Goal: Find specific page/section: Find specific page/section

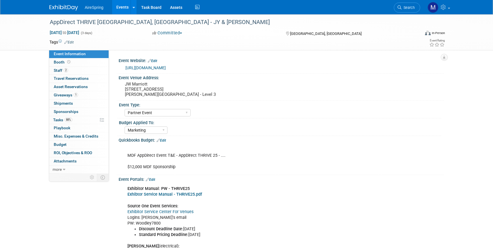
select select "Partner Event"
select select "Marketing"
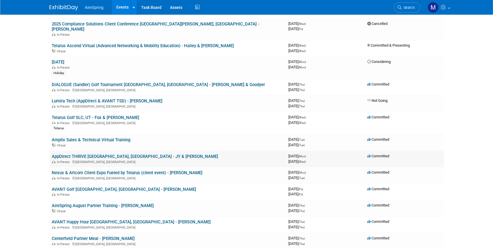
click at [129, 154] on link "AppDirect THRIVE [GEOGRAPHIC_DATA], [GEOGRAPHIC_DATA] - JY & [PERSON_NAME]" at bounding box center [135, 156] width 166 height 5
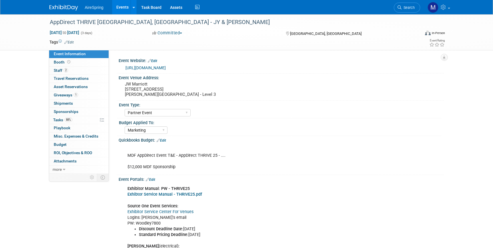
select select "Partner Event"
select select "Marketing"
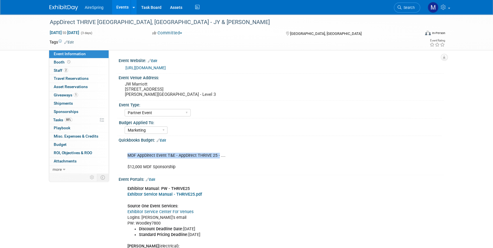
drag, startPoint x: 127, startPoint y: 155, endPoint x: 218, endPoint y: 153, distance: 90.9
click at [218, 153] on div "MDF AppDirect Event T&E - AppDirect THRIVE 25 - .... $12,000 MDF Sponsorship" at bounding box center [252, 158] width 258 height 29
copy div "MDF AppDirect Event T&E - AppDirect THRIVE 25 -"
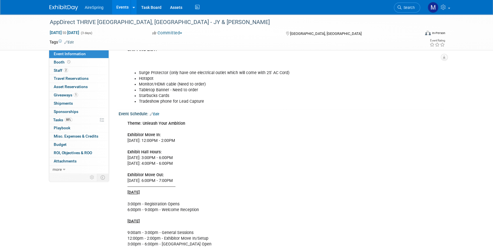
scroll to position [390, 0]
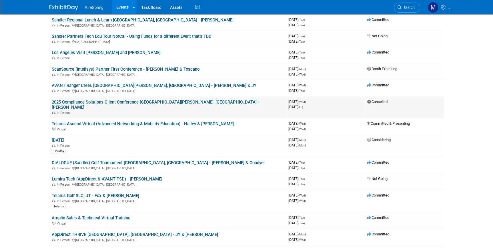
scroll to position [104, 0]
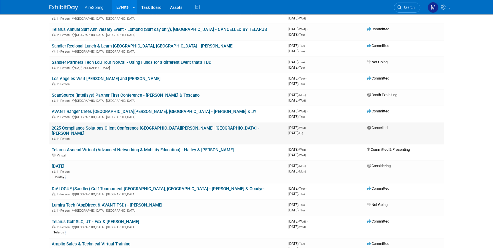
click at [122, 128] on link "2025 Compliance Solutions Client Conference [GEOGRAPHIC_DATA][PERSON_NAME], [GE…" at bounding box center [156, 130] width 208 height 11
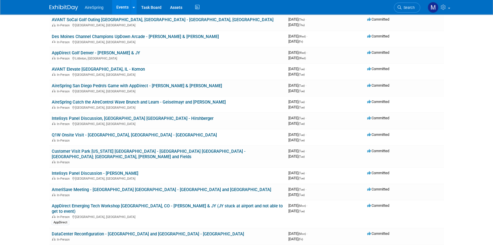
scroll to position [1663, 0]
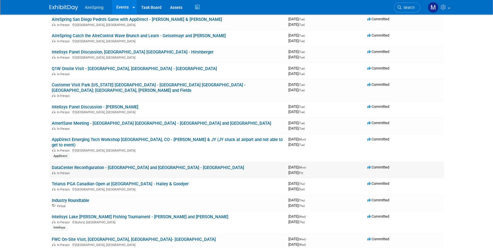
click at [118, 165] on link "DataCenter Reconfiguration - [GEOGRAPHIC_DATA] and [GEOGRAPHIC_DATA] - [GEOGRAP…" at bounding box center [148, 167] width 192 height 5
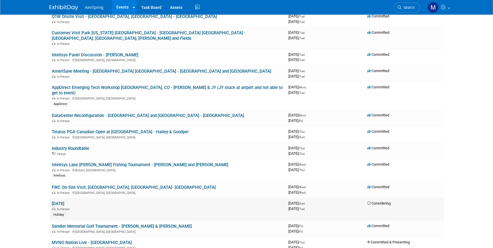
click at [63, 201] on link "[DATE]" at bounding box center [58, 203] width 13 height 5
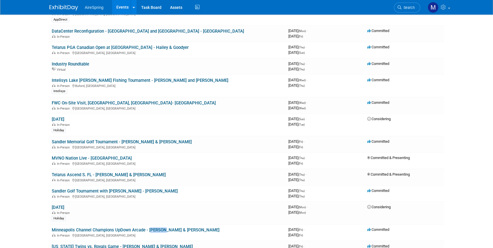
scroll to position [1793, 0]
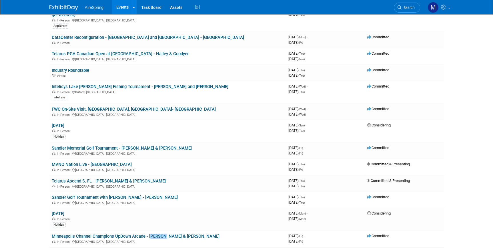
click at [117, 234] on link "Minneapolis Channel Champions UpDown Arcade - [PERSON_NAME] & [PERSON_NAME]" at bounding box center [136, 236] width 168 height 5
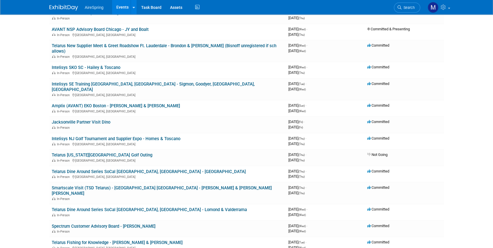
scroll to position [1169, 0]
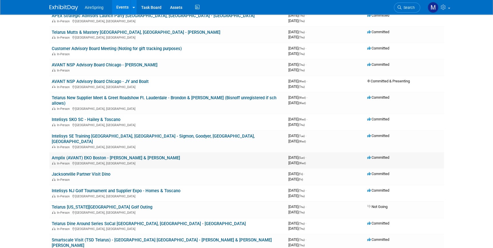
click at [134, 155] on link "Amplix (AVANT) EKO Boston - [PERSON_NAME] & [PERSON_NAME]" at bounding box center [116, 157] width 128 height 5
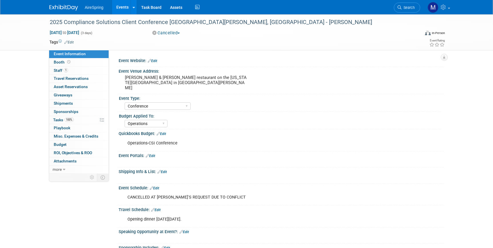
select select "Conference"
select select "Operations"
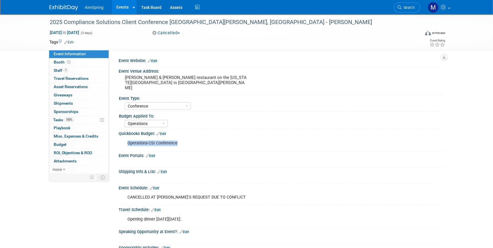
drag, startPoint x: 128, startPoint y: 137, endPoint x: 180, endPoint y: 138, distance: 52.0
click at [180, 138] on div "Operations-CSI Conference" at bounding box center [252, 142] width 258 height 11
copy div "Operations-CSI Conference"
drag, startPoint x: 206, startPoint y: 21, endPoint x: 225, endPoint y: 21, distance: 18.6
click at [225, 21] on div "2025 Compliance Solutions Client Conference [GEOGRAPHIC_DATA][PERSON_NAME], [GE…" at bounding box center [230, 22] width 364 height 10
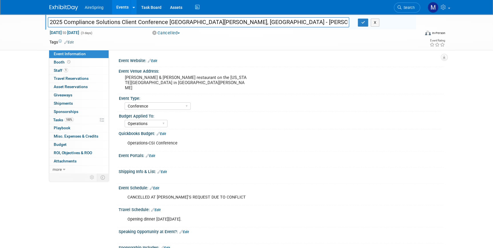
drag, startPoint x: 225, startPoint y: 21, endPoint x: 206, endPoint y: 20, distance: 18.9
click at [206, 20] on input "2025 Compliance Solutions Client Conference [GEOGRAPHIC_DATA][PERSON_NAME], [GE…" at bounding box center [199, 22] width 302 height 10
drag, startPoint x: 128, startPoint y: 191, endPoint x: 234, endPoint y: 196, distance: 106.4
click at [234, 196] on div "CANCELLED AT ARNO'S REQUEST DUE TO CONFLICT" at bounding box center [252, 196] width 258 height 11
copy div "CANCELLED AT ARNO'S REQUEST DUE TO CONFLICT"
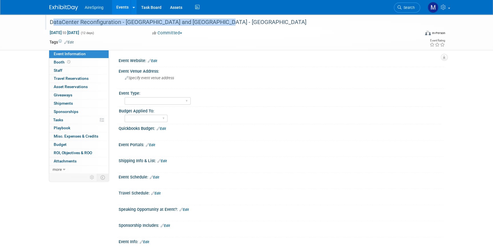
drag, startPoint x: 50, startPoint y: 22, endPoint x: 216, endPoint y: 20, distance: 166.1
click at [216, 20] on div "DataCenter Reconfiguration - [GEOGRAPHIC_DATA] and [GEOGRAPHIC_DATA] - [GEOGRAP…" at bounding box center [230, 22] width 364 height 10
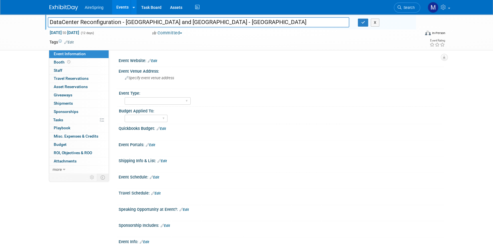
drag, startPoint x: 222, startPoint y: 21, endPoint x: -1, endPoint y: 27, distance: 223.0
click at [0, 27] on html "AireSpring Events Add Event Bulk Upload Events Shareable Event Boards Recently …" at bounding box center [246, 124] width 493 height 248
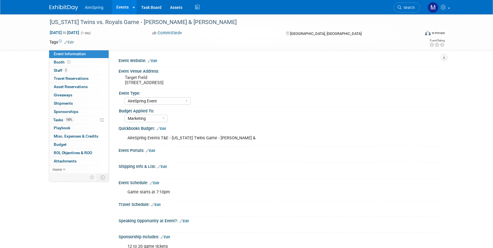
select select "AireSpring Event"
select select "Marketing"
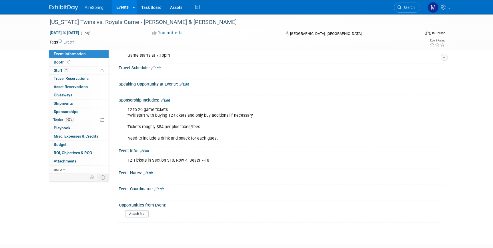
scroll to position [171, 0]
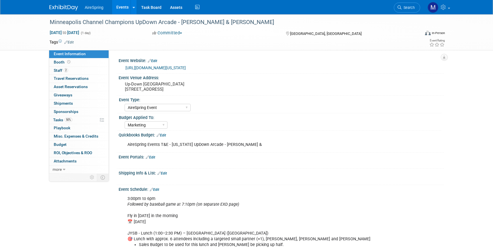
select select "AireSpring Event"
select select "Marketing"
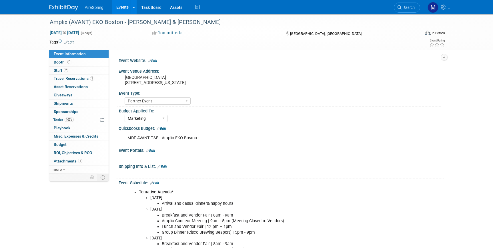
select select "Partner Event"
select select "Marketing"
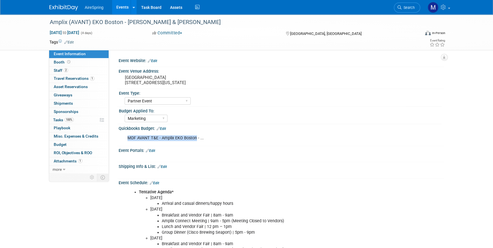
drag, startPoint x: 128, startPoint y: 137, endPoint x: 196, endPoint y: 137, distance: 68.6
click at [196, 137] on div "MDF AVANT T&E - Amplix EKO Boston - ..." at bounding box center [252, 137] width 258 height 11
click at [127, 139] on div "MDF AVANT T&E - Amplix EKO Boston - ..." at bounding box center [252, 137] width 258 height 11
drag, startPoint x: 127, startPoint y: 138, endPoint x: 200, endPoint y: 140, distance: 72.3
click at [200, 140] on div "MDF AVANT T&E - Amplix EKO Boston - ..." at bounding box center [252, 137] width 258 height 11
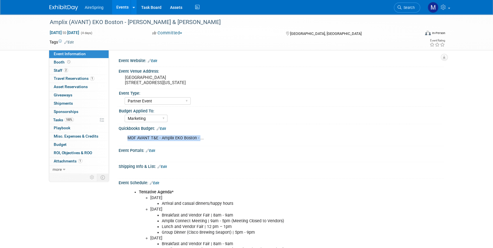
copy div "MDF AVANT T&E - Amplix EKO Boston -"
drag, startPoint x: 127, startPoint y: 23, endPoint x: 147, endPoint y: 22, distance: 20.3
click at [147, 22] on div "Amplix (AVANT) EKO Boston - [PERSON_NAME] & [PERSON_NAME]" at bounding box center [230, 22] width 364 height 10
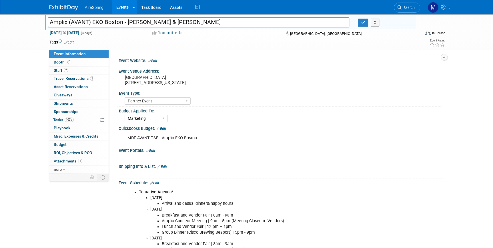
drag, startPoint x: 146, startPoint y: 22, endPoint x: 127, endPoint y: 25, distance: 19.4
click at [127, 25] on input "Amplix (AVANT) EKO Boston - [PERSON_NAME] & [PERSON_NAME]" at bounding box center [199, 22] width 302 height 10
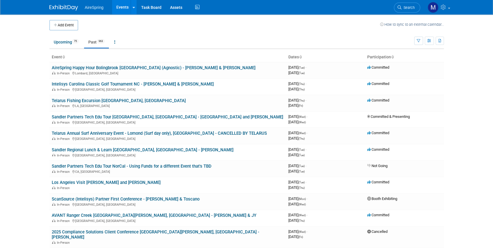
scroll to position [971, 0]
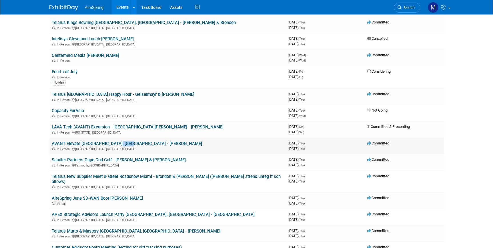
click at [86, 141] on link "AVANT Elevate [GEOGRAPHIC_DATA], [GEOGRAPHIC_DATA] - [PERSON_NAME]" at bounding box center [127, 143] width 150 height 5
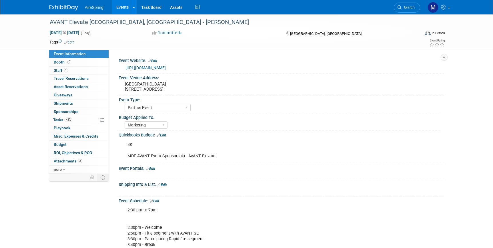
select select "Partner Event"
select select "Marketing"
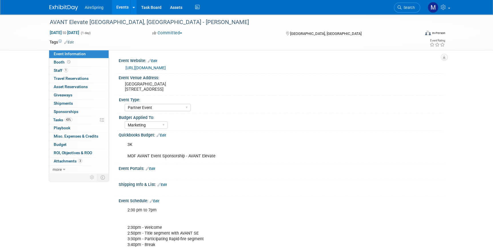
drag, startPoint x: 127, startPoint y: 157, endPoint x: 216, endPoint y: 160, distance: 88.6
click at [216, 160] on div "3K MDF AVANT Event Sponsorship - AVANT Elevate" at bounding box center [252, 150] width 258 height 23
copy div "MDF AVANT Event Sponsorship - AVANT Elevate"
drag, startPoint x: 127, startPoint y: 23, endPoint x: 169, endPoint y: 23, distance: 41.7
click at [169, 23] on div "AVANT Elevate [GEOGRAPHIC_DATA], [GEOGRAPHIC_DATA] - [PERSON_NAME]" at bounding box center [230, 22] width 364 height 10
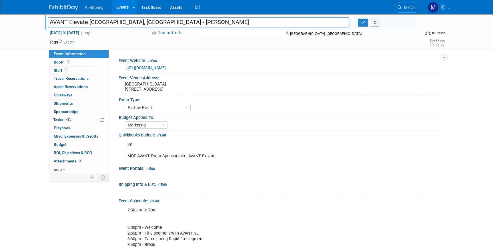
drag, startPoint x: 128, startPoint y: 21, endPoint x: 181, endPoint y: 22, distance: 52.9
click at [181, 22] on input "AVANT Elevate [GEOGRAPHIC_DATA], [GEOGRAPHIC_DATA] - [PERSON_NAME]" at bounding box center [199, 22] width 302 height 10
